Goal: Transaction & Acquisition: Book appointment/travel/reservation

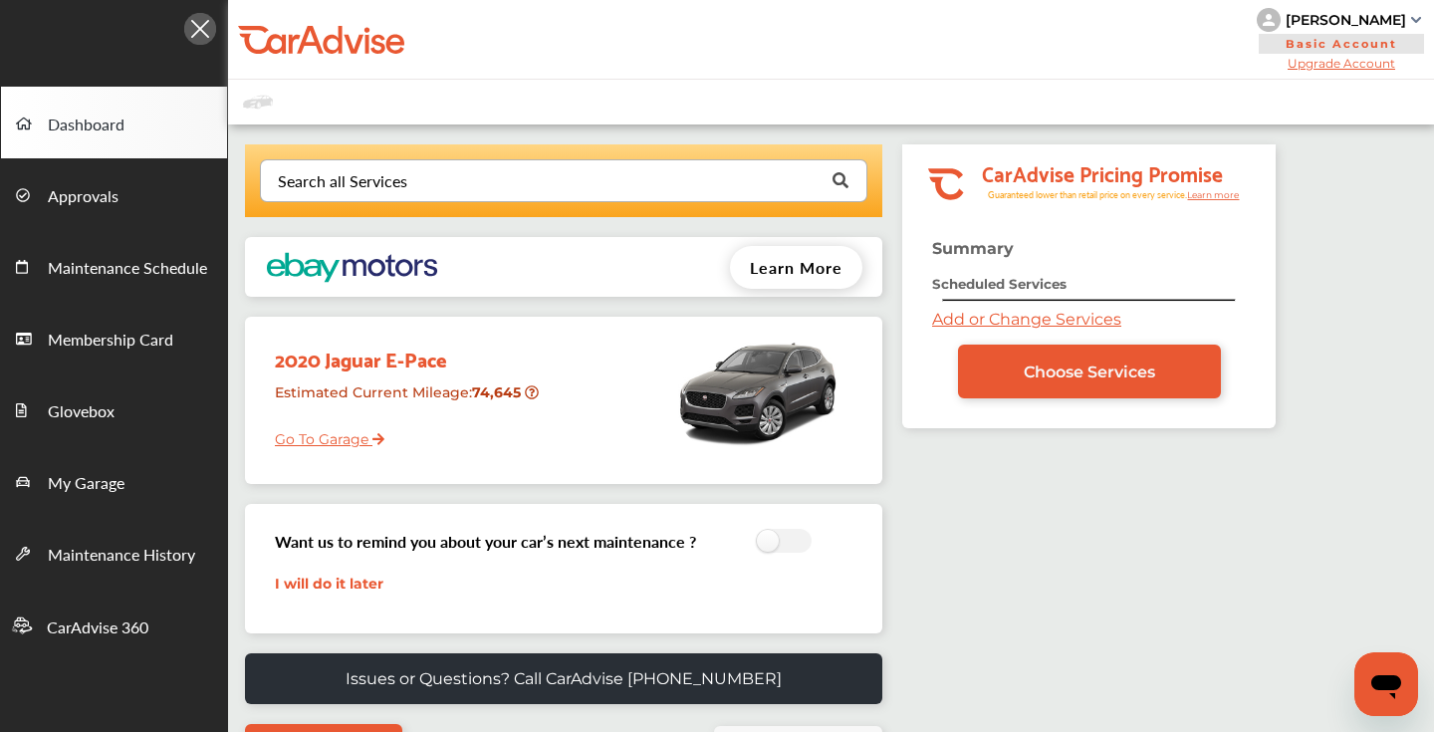
click at [445, 181] on input "text" at bounding box center [559, 179] width 595 height 39
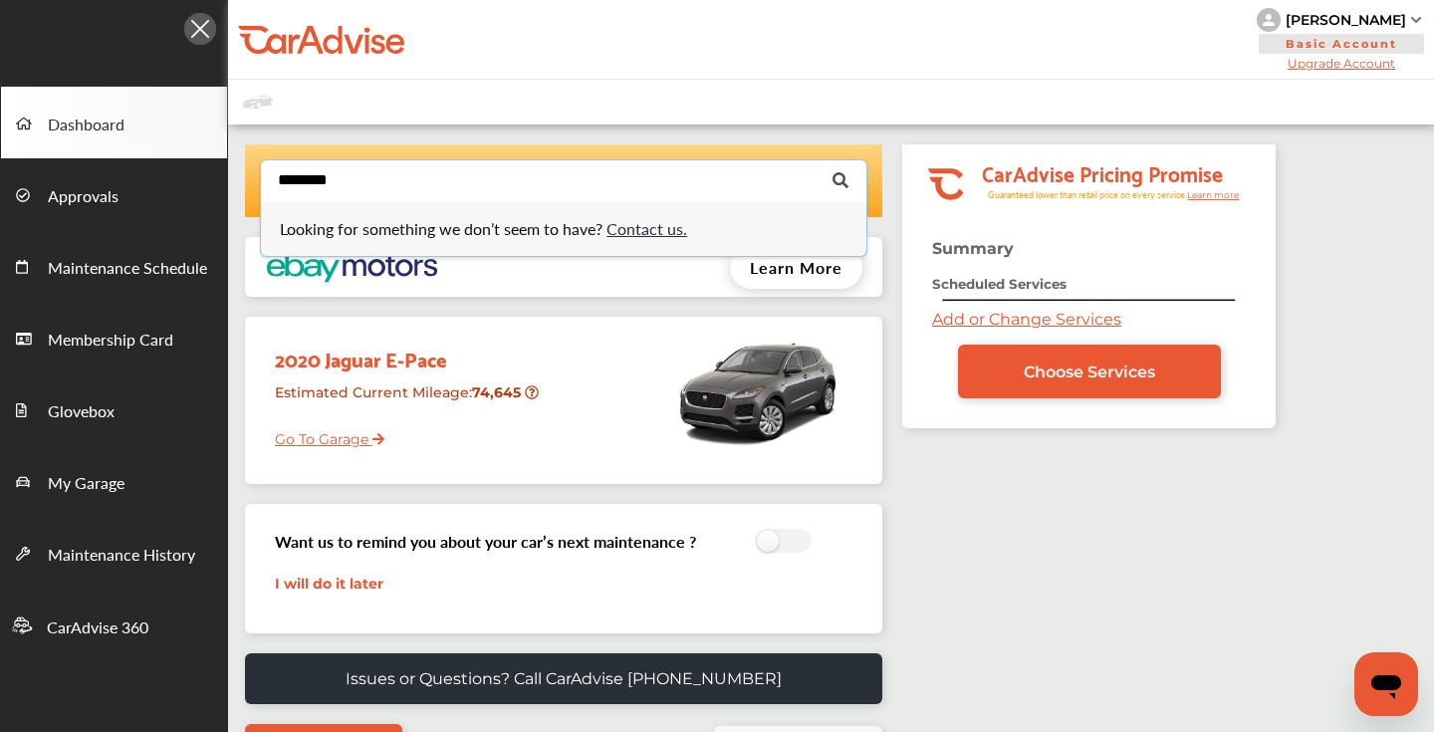
type input "*********"
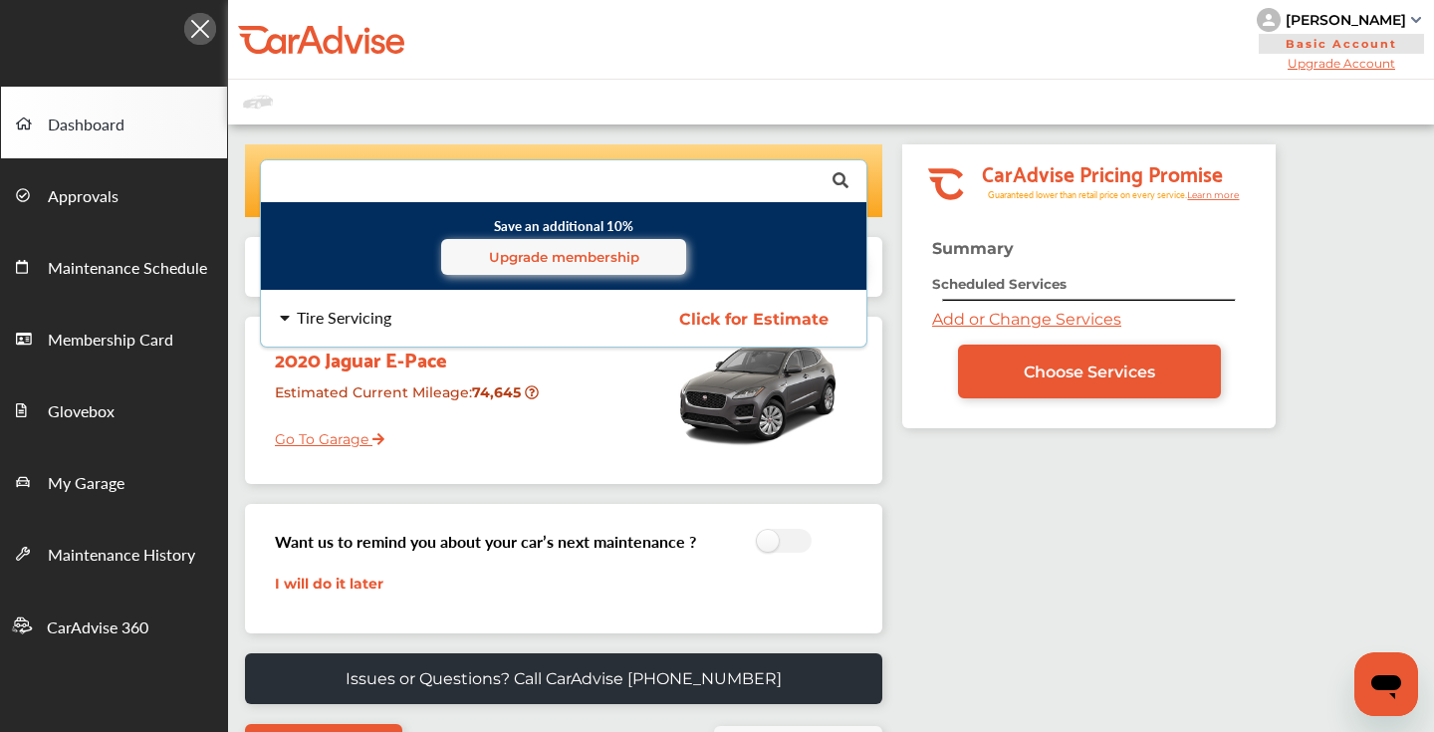
click at [638, 310] on div "Tire Servicing Click for Estimate Tire Servicing Click for Estimate" at bounding box center [564, 319] width 638 height 56
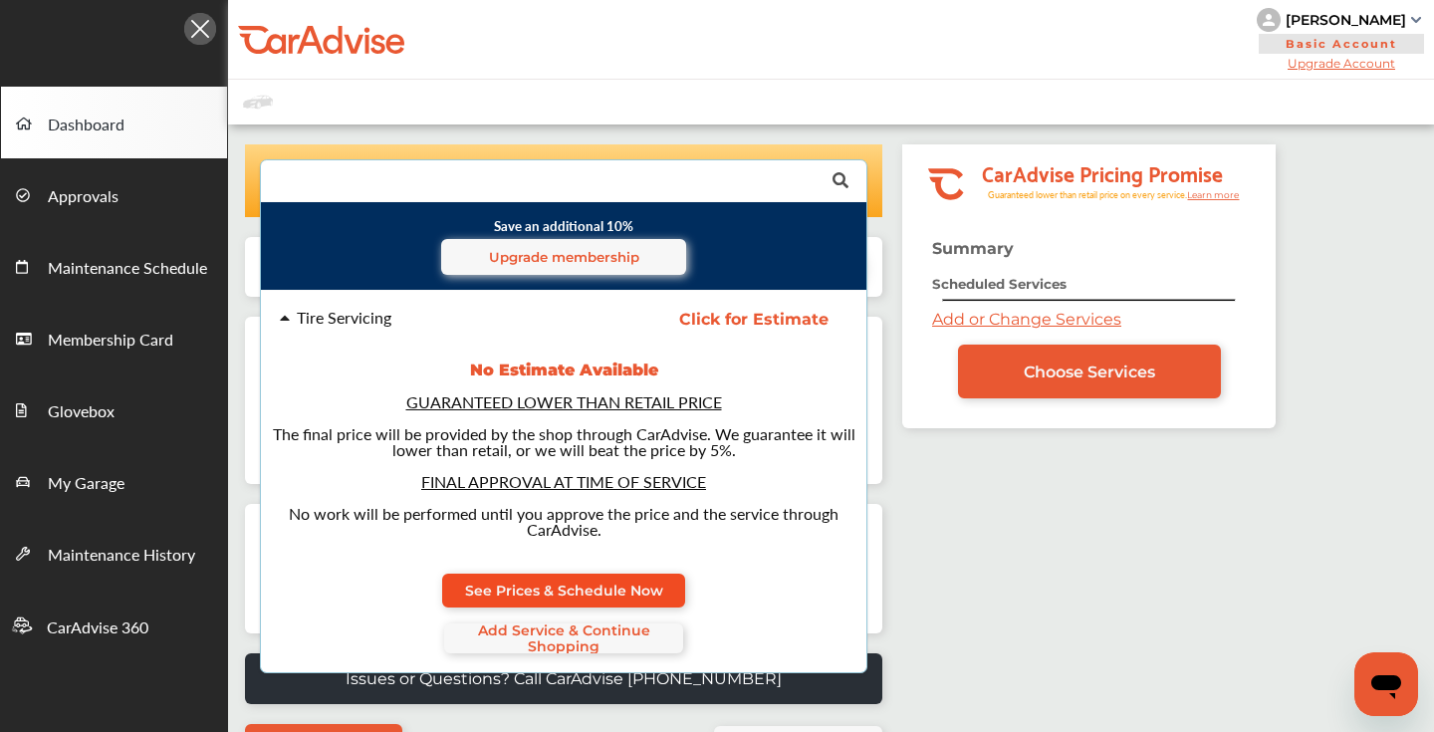
click at [612, 587] on span "See Prices & Schedule Now" at bounding box center [564, 591] width 198 height 16
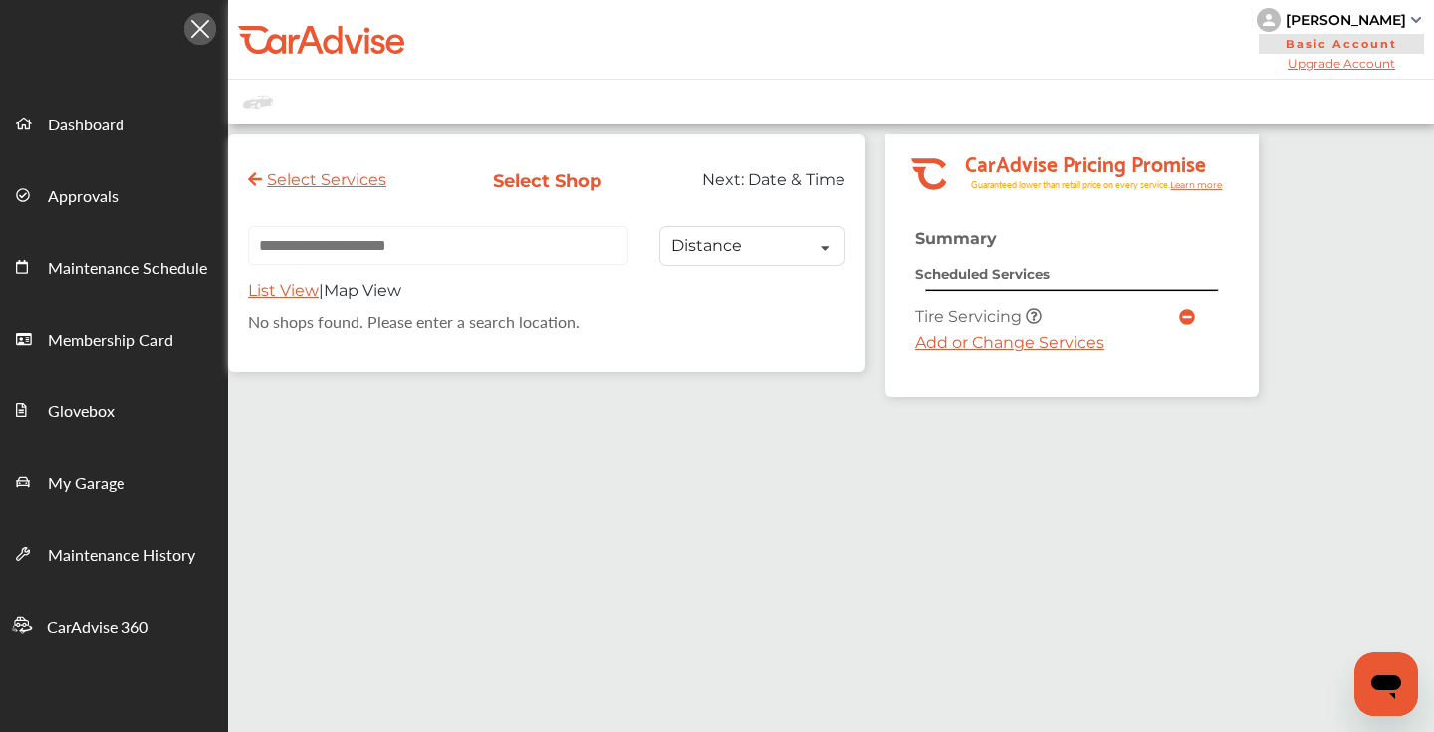
click at [475, 251] on input "text" at bounding box center [438, 245] width 381 height 39
click at [518, 243] on input "text" at bounding box center [438, 245] width 381 height 39
paste input "**********"
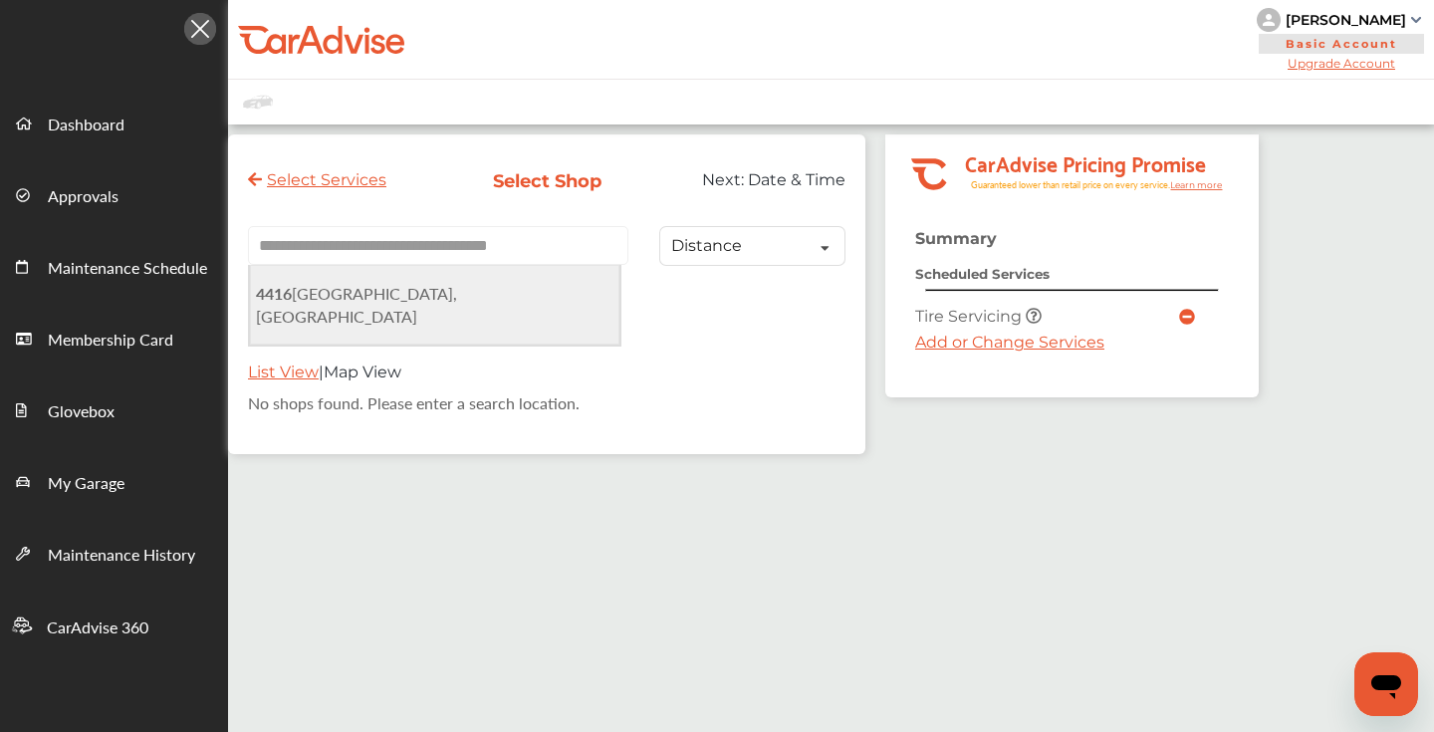
click at [457, 299] on span "[STREET_ADDRESS]" at bounding box center [356, 305] width 201 height 46
type input "**********"
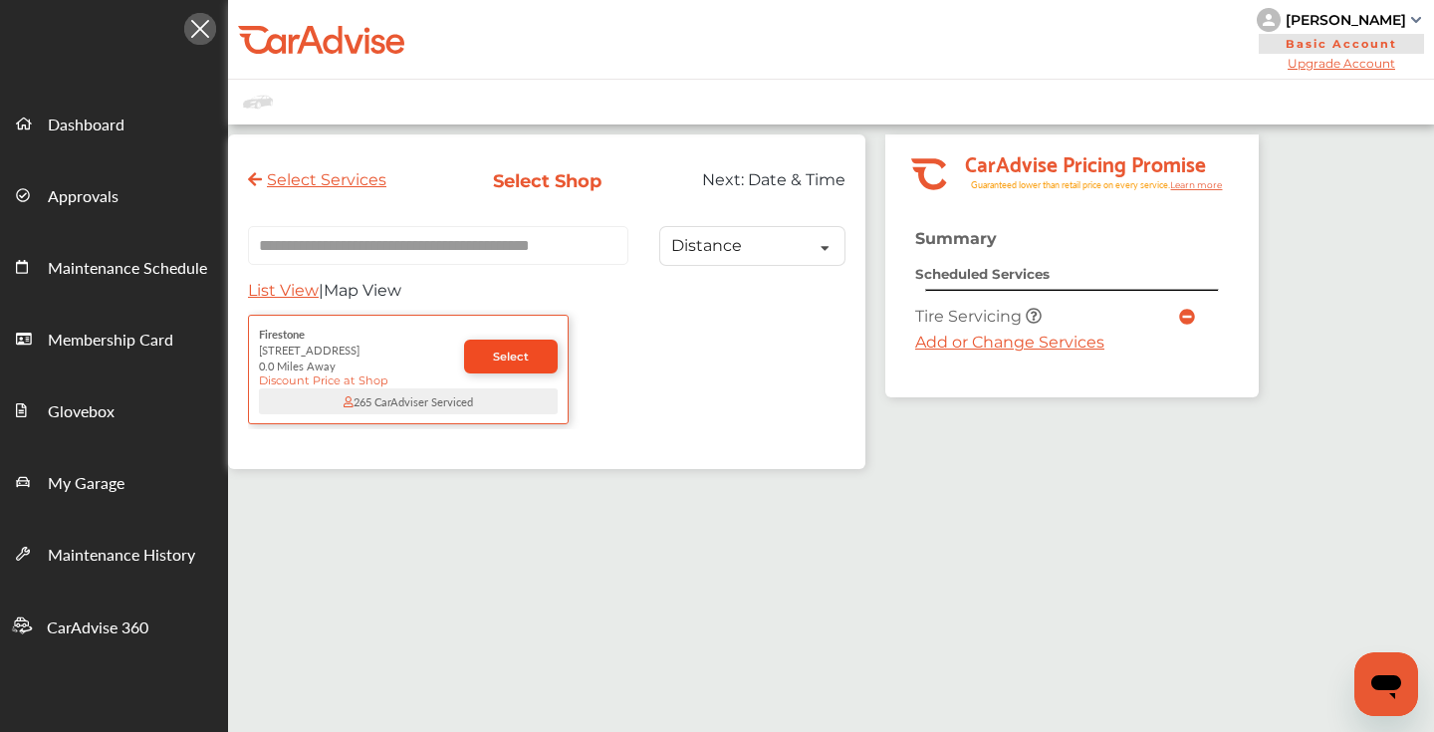
click at [486, 361] on link "Select" at bounding box center [511, 357] width 94 height 34
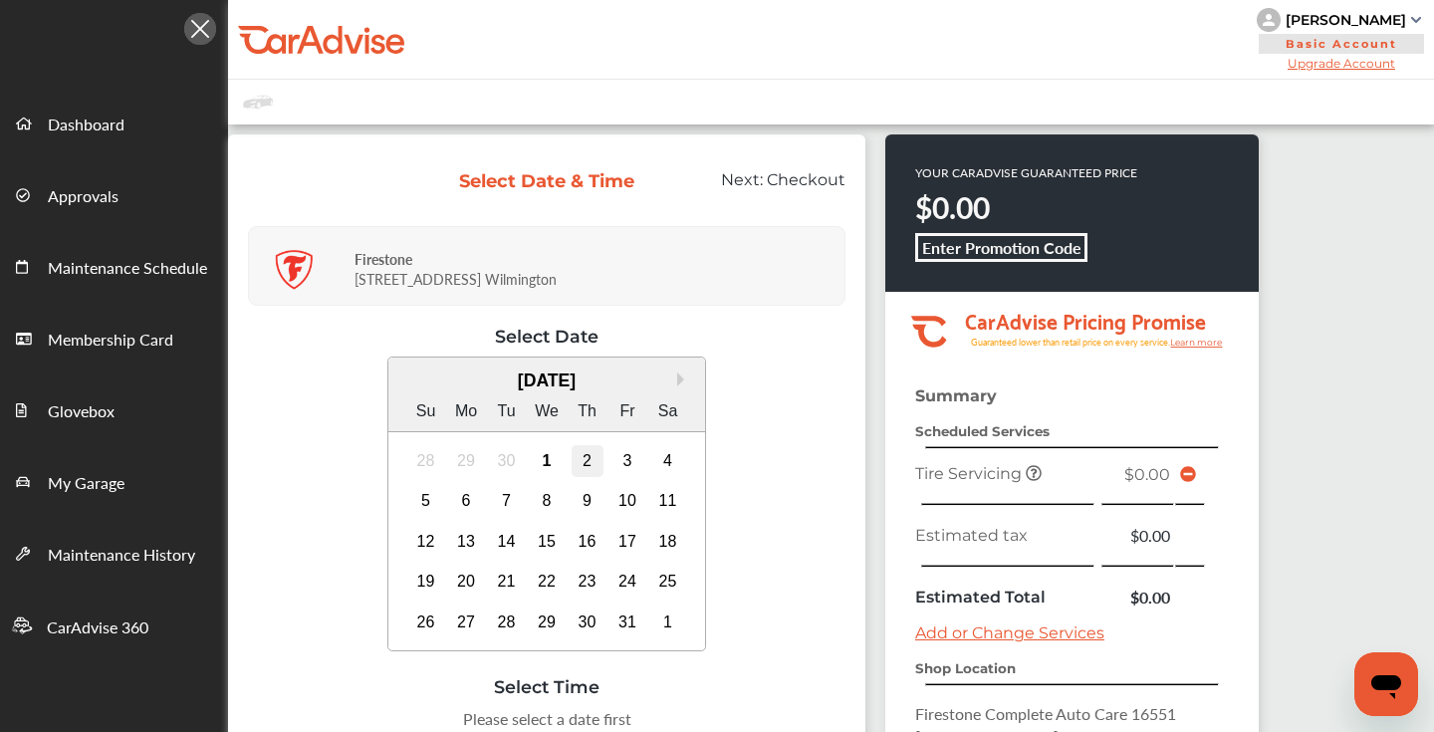
click at [594, 465] on div "2" at bounding box center [588, 461] width 32 height 32
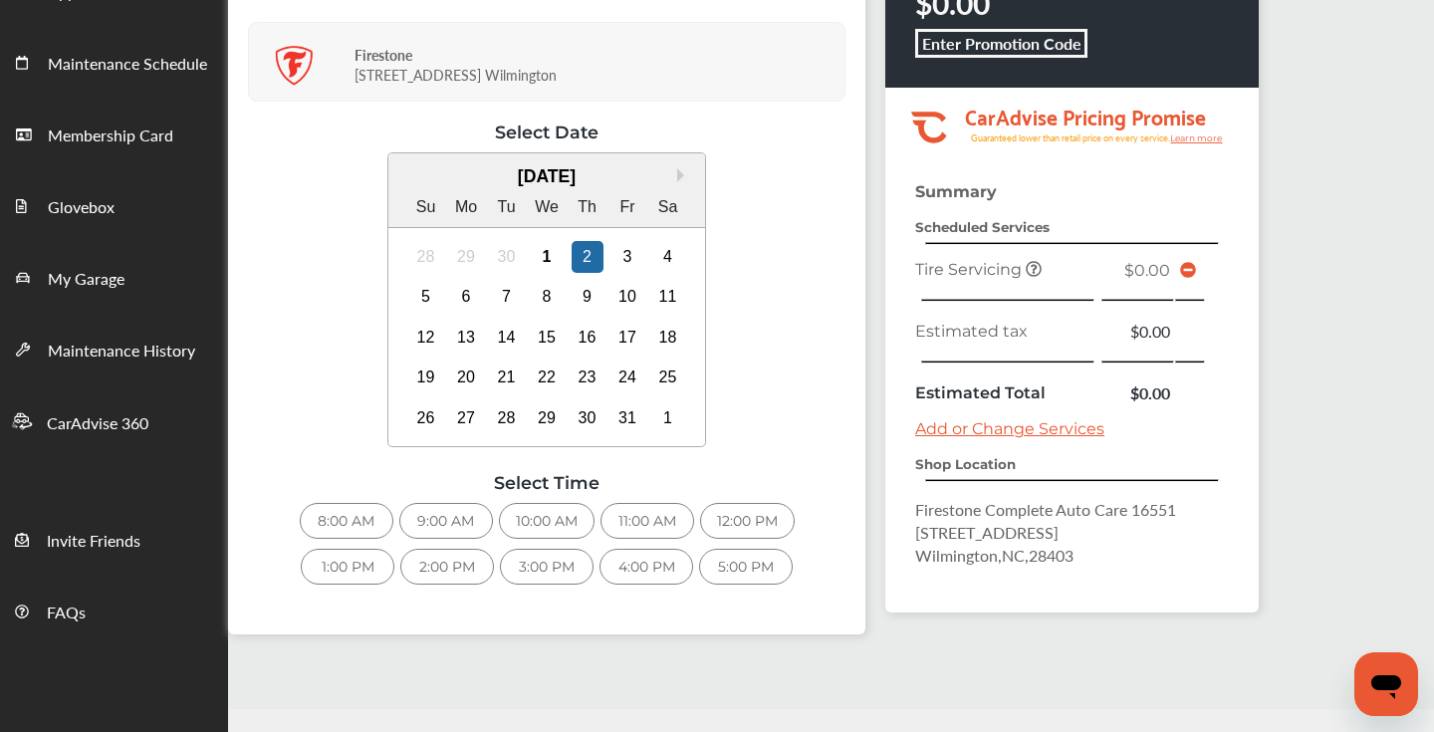
scroll to position [206, 0]
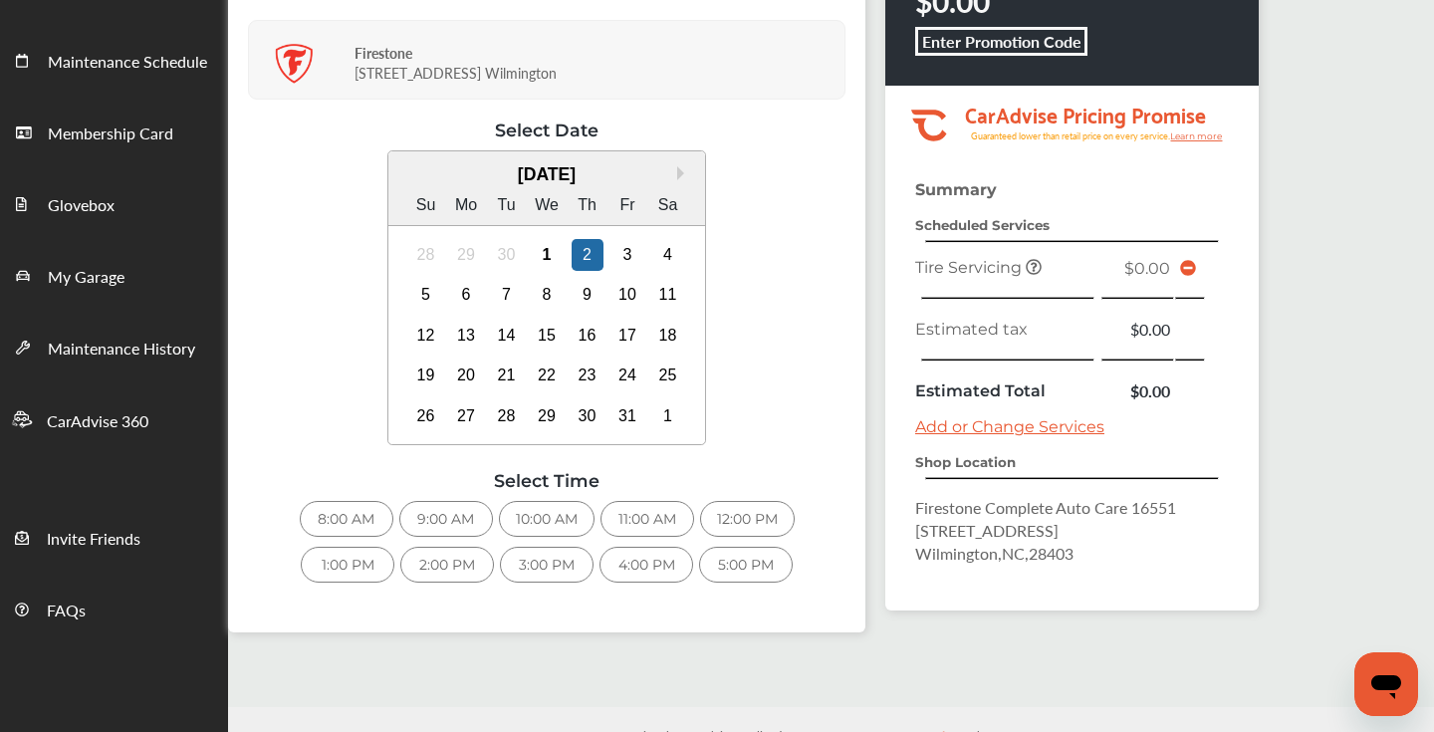
click at [547, 572] on div "3:00 PM" at bounding box center [547, 565] width 94 height 36
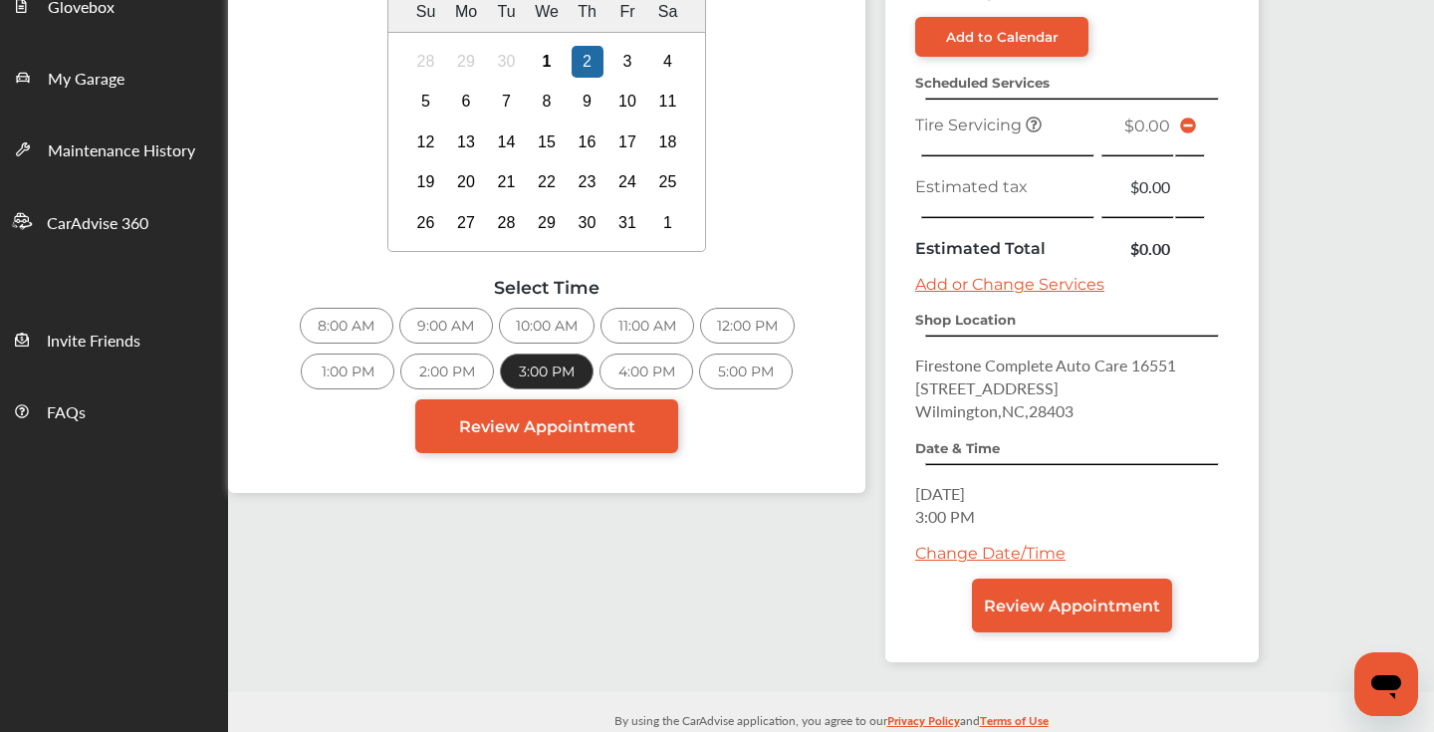
scroll to position [436, 0]
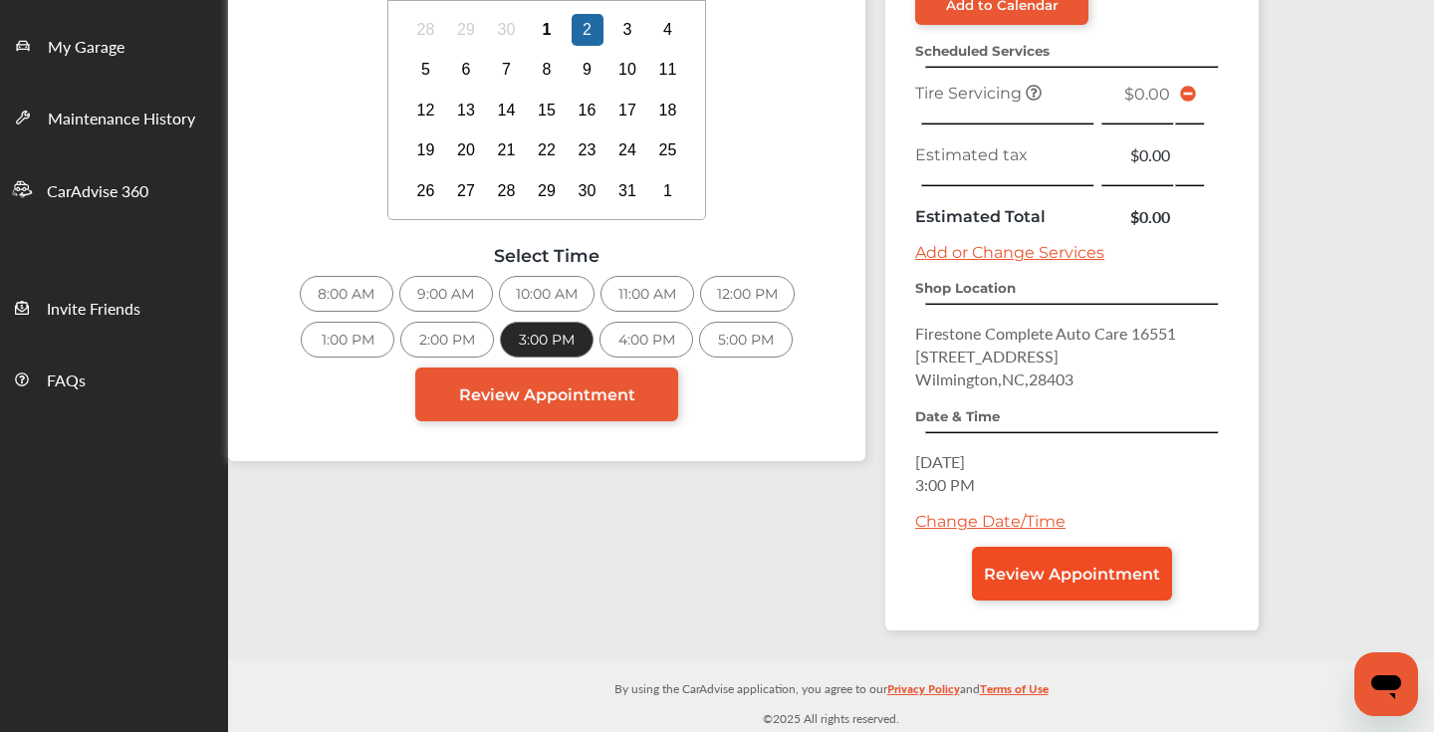
click at [1025, 590] on link "Review Appointment" at bounding box center [1072, 574] width 200 height 54
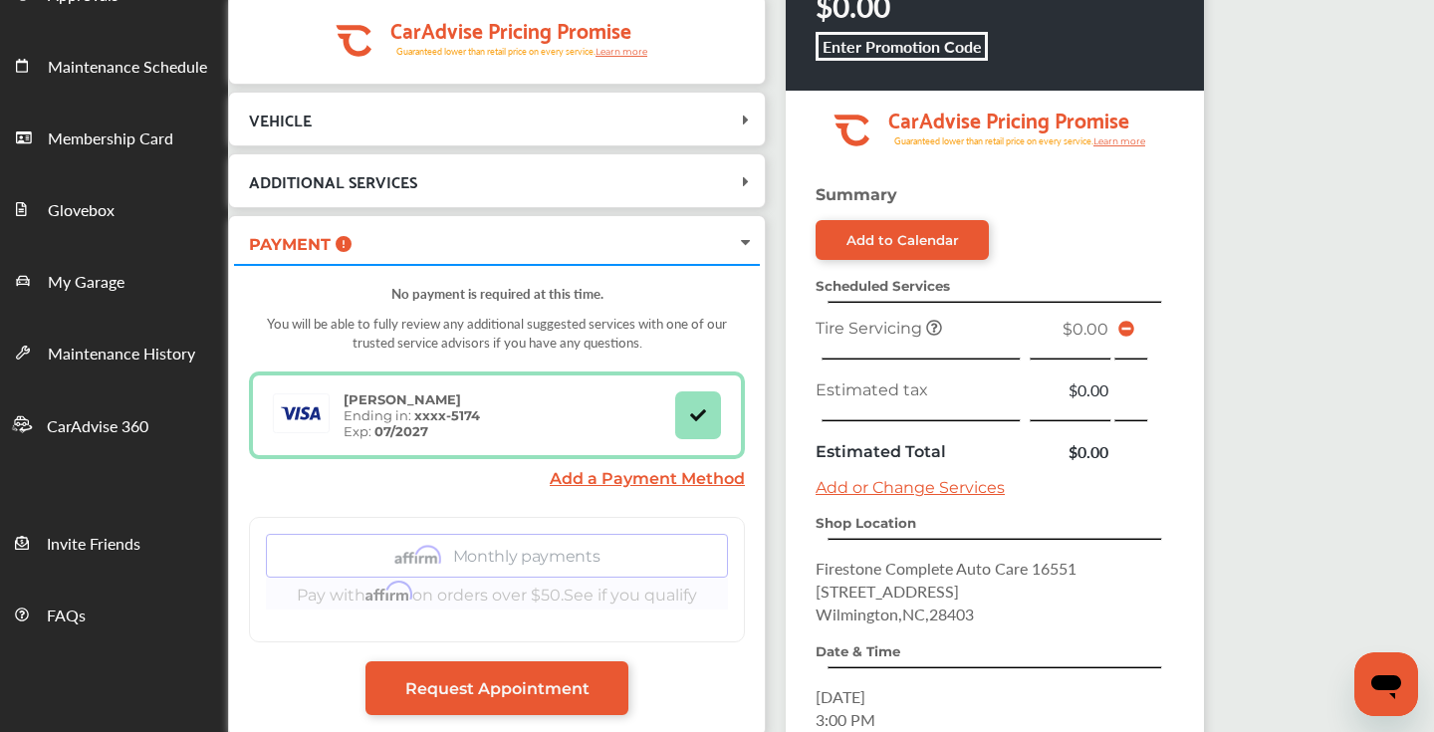
scroll to position [436, 0]
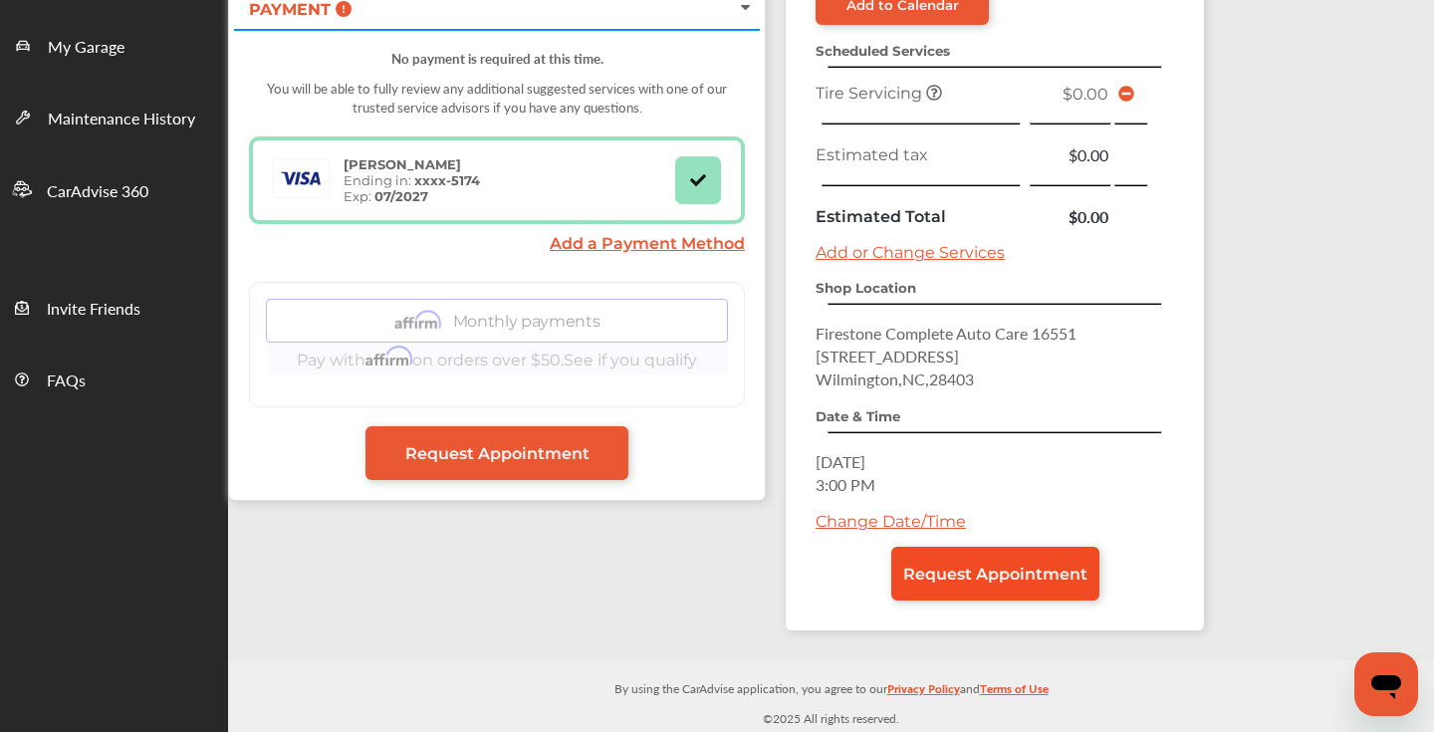
click at [988, 576] on span "Request Appointment" at bounding box center [996, 574] width 184 height 19
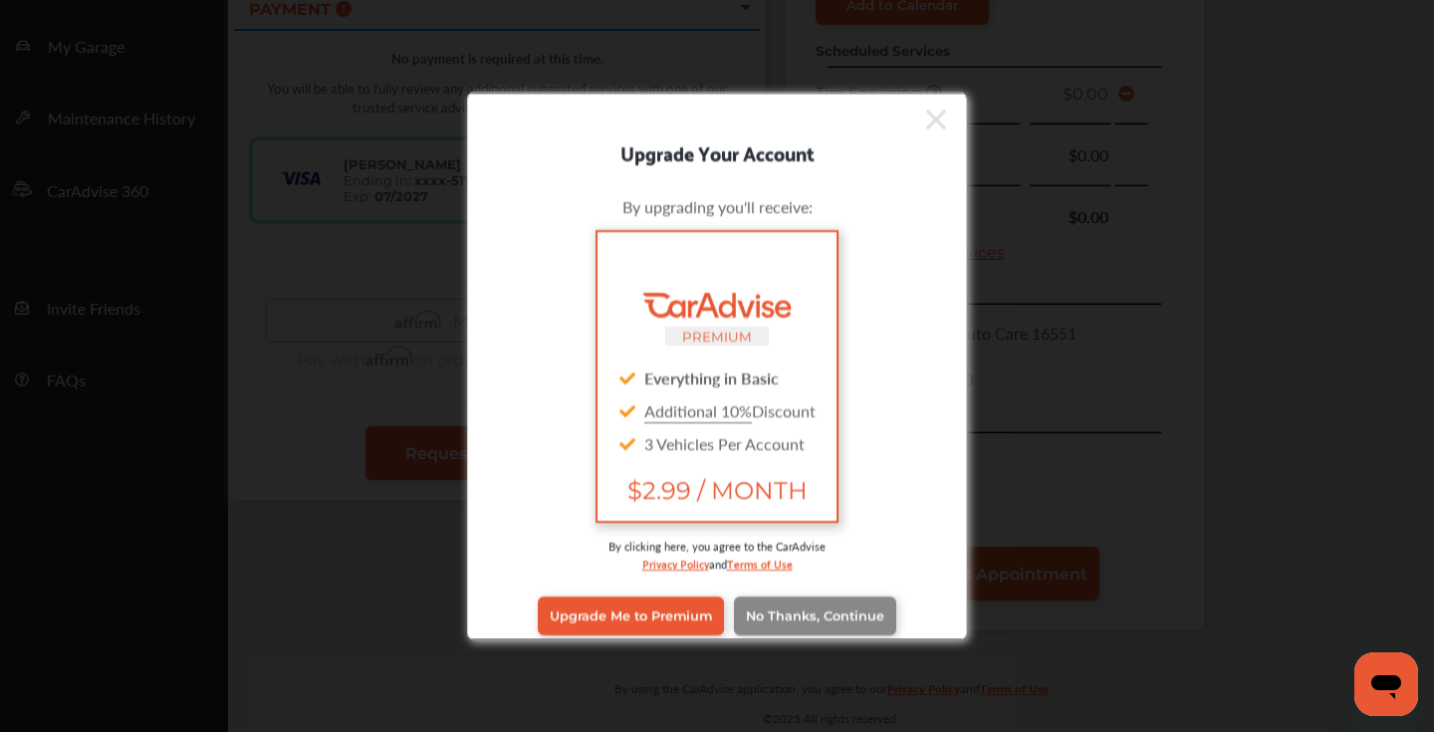
click at [812, 621] on span "No Thanks, Continue" at bounding box center [815, 616] width 138 height 15
